Goal: Task Accomplishment & Management: Complete application form

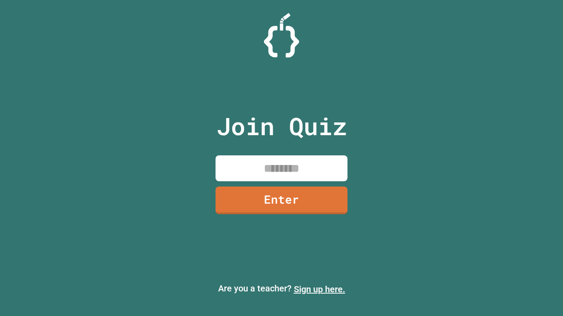
click at [319, 290] on link "Sign up here." at bounding box center [319, 289] width 51 height 11
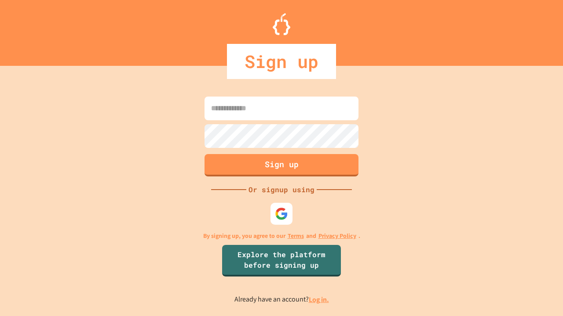
click at [319, 300] on link "Log in." at bounding box center [319, 299] width 20 height 9
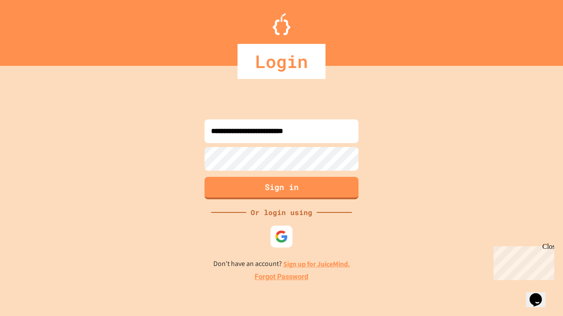
type input "**********"
